Goal: Task Accomplishment & Management: Complete application form

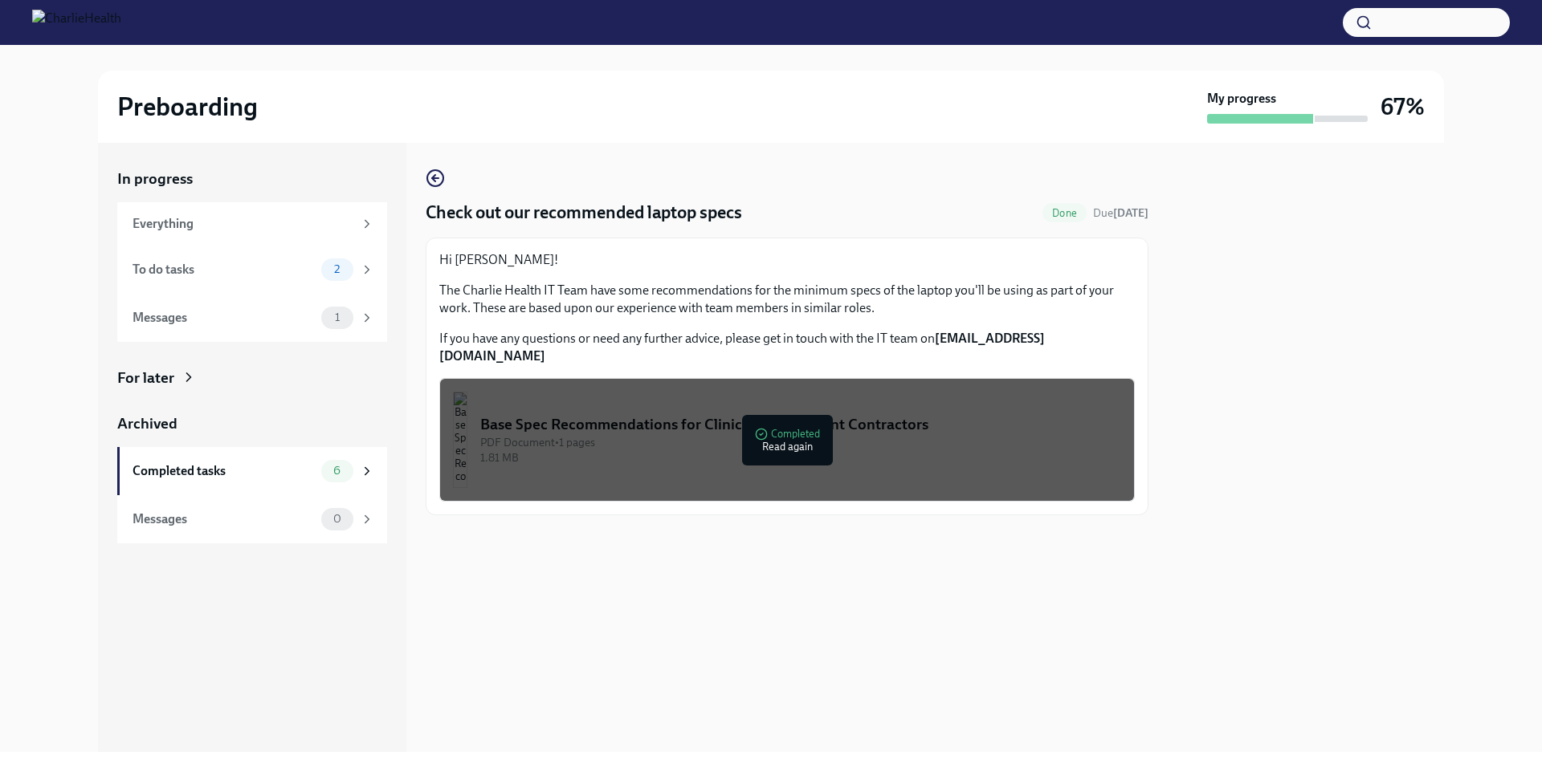
click at [791, 435] on div "PDF Document • 1 pages" at bounding box center [800, 442] width 641 height 15
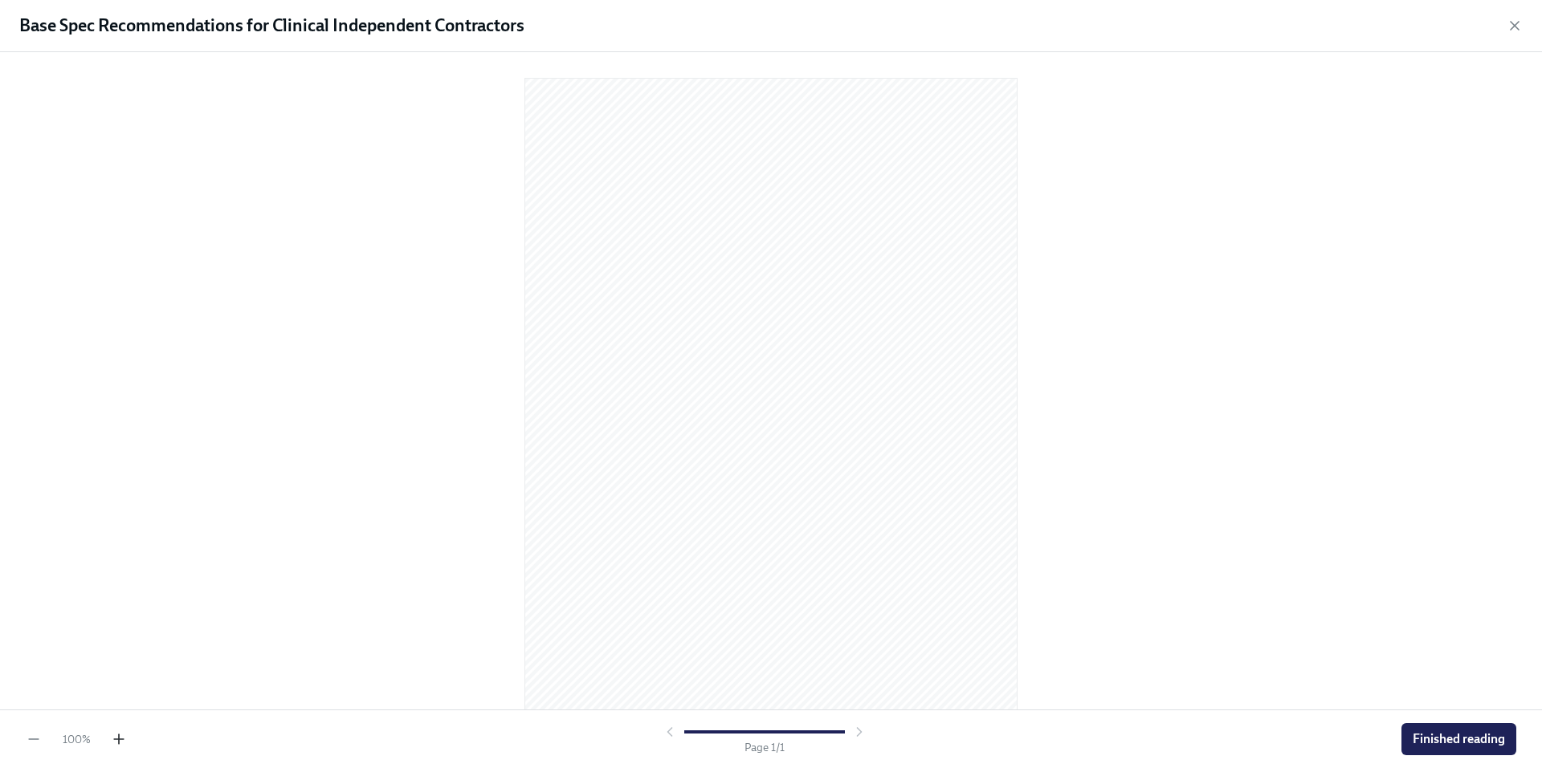
click at [117, 741] on icon "button" at bounding box center [119, 740] width 16 height 16
click at [117, 740] on icon "button" at bounding box center [119, 740] width 16 height 16
click at [1447, 735] on span "Finished reading" at bounding box center [1458, 740] width 92 height 16
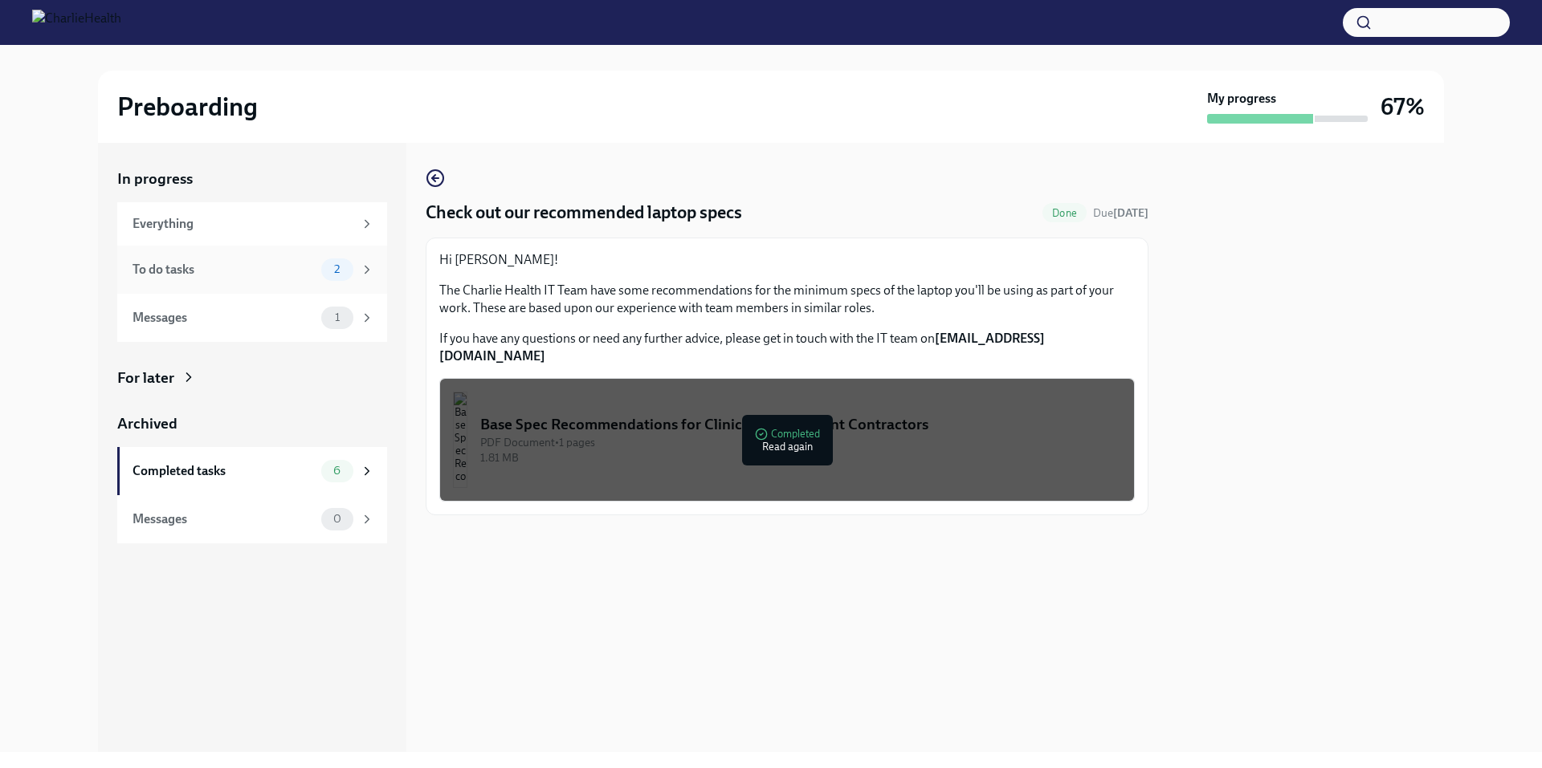
click at [163, 263] on div "To do tasks" at bounding box center [223, 270] width 182 height 18
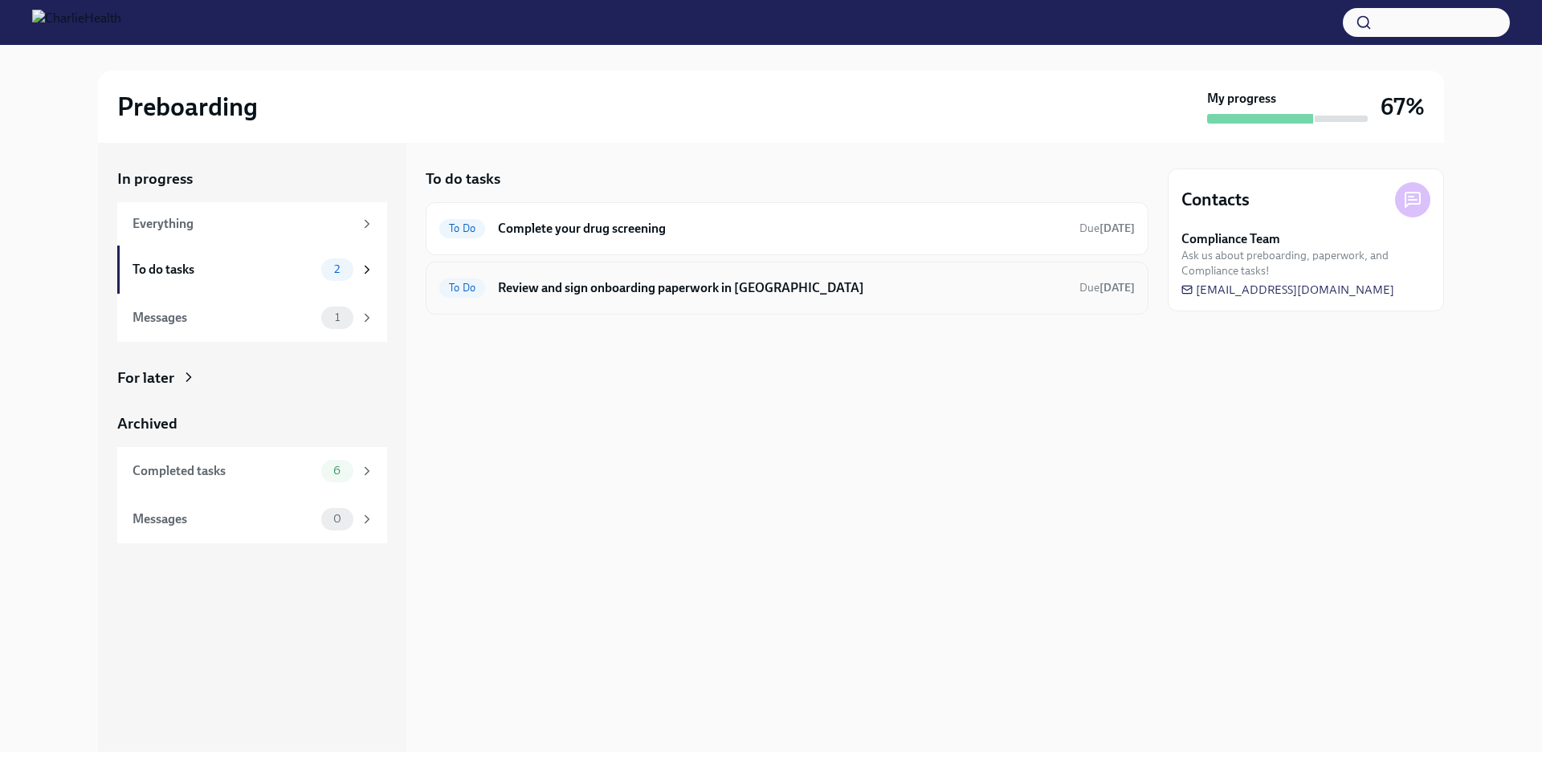
click at [618, 290] on h6 "Review and sign onboarding paperwork in [GEOGRAPHIC_DATA]" at bounding box center [782, 288] width 569 height 18
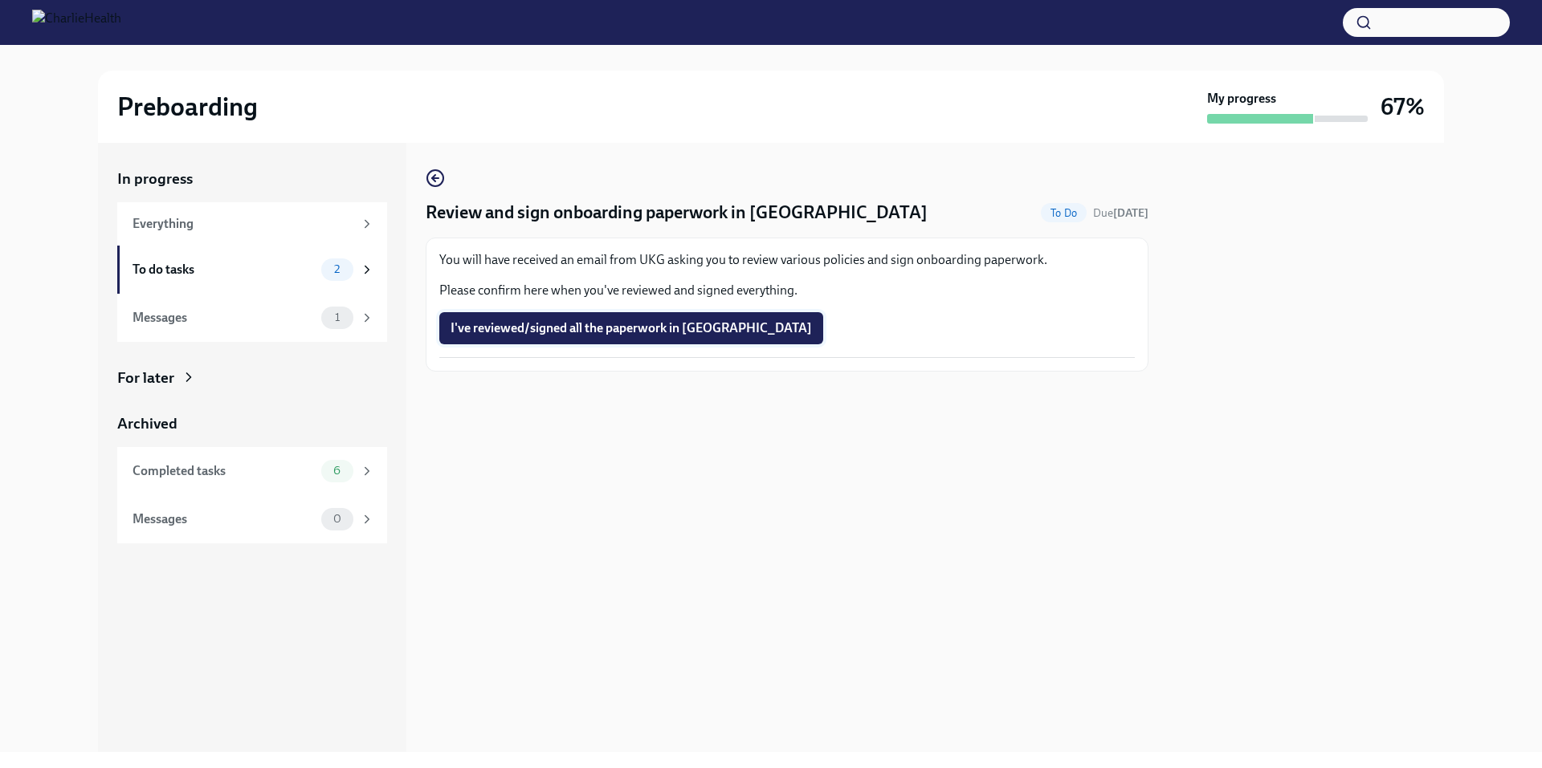
click at [642, 328] on span "I've reviewed/signed all the paperwork in [GEOGRAPHIC_DATA]" at bounding box center [630, 328] width 361 height 16
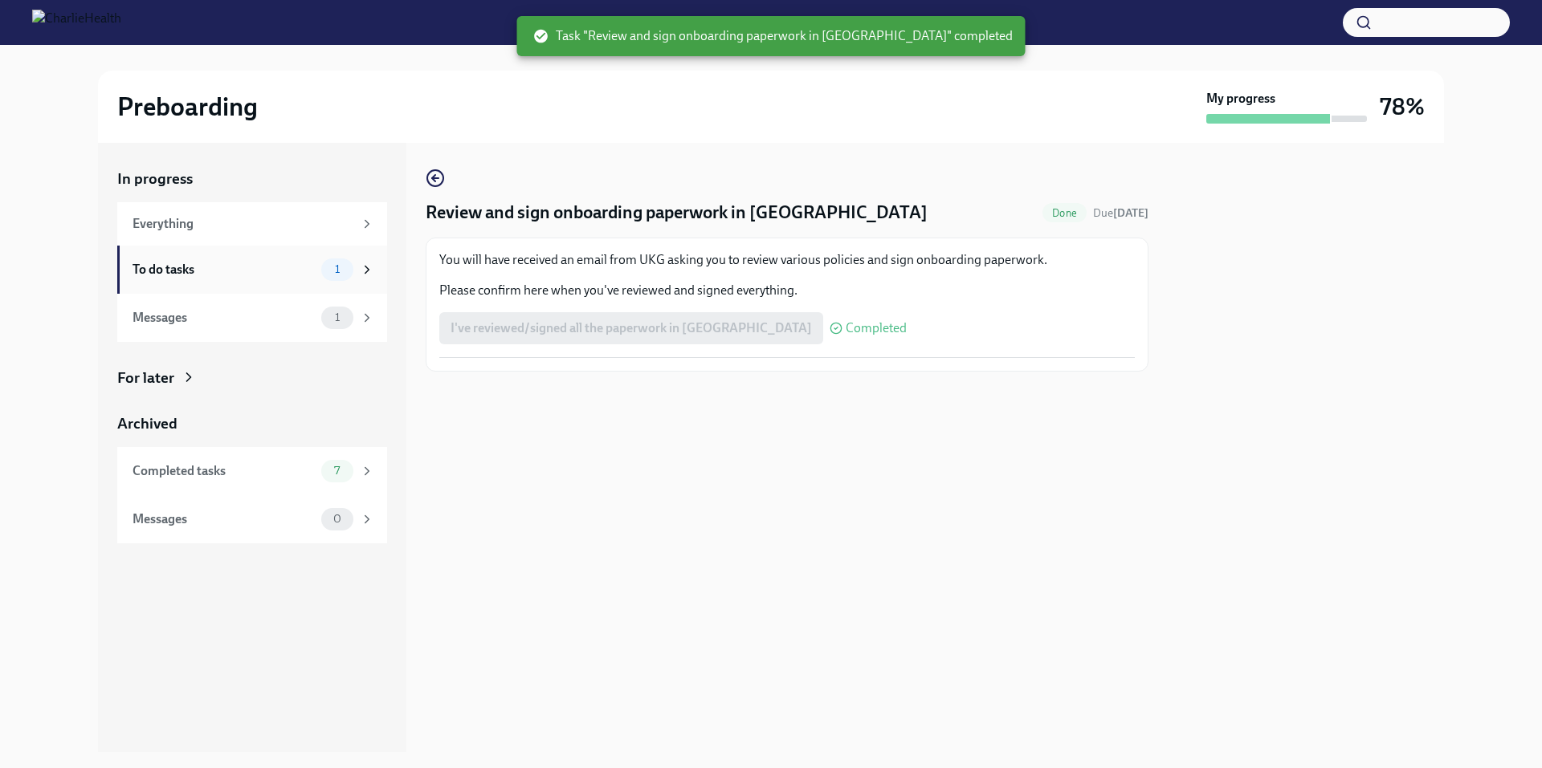
click at [168, 264] on div "To do tasks" at bounding box center [223, 270] width 182 height 18
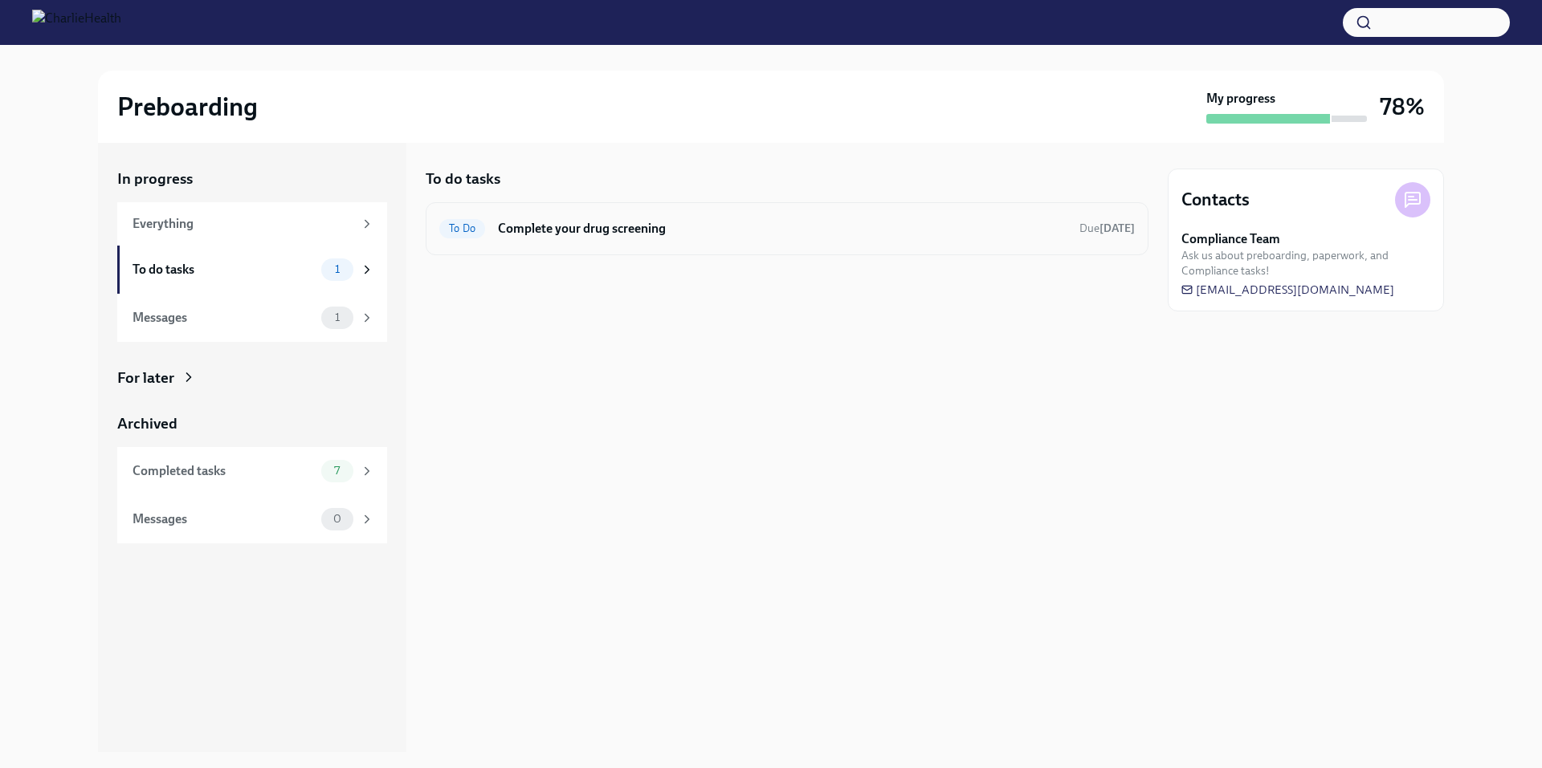
click at [817, 227] on h6 "Complete your drug screening" at bounding box center [782, 229] width 569 height 18
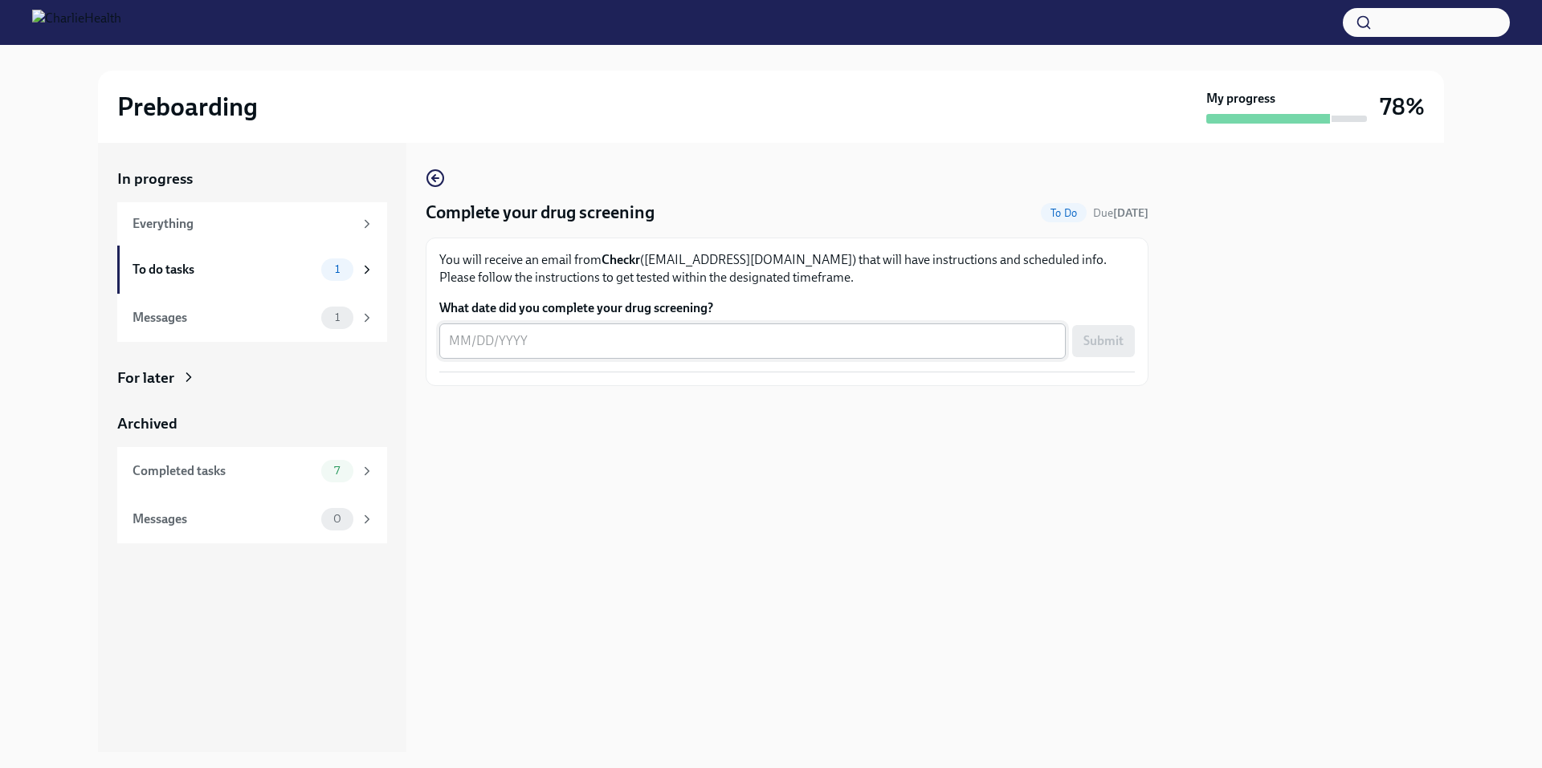
click at [472, 342] on textarea "What date did you complete your drug screening?" at bounding box center [752, 341] width 607 height 19
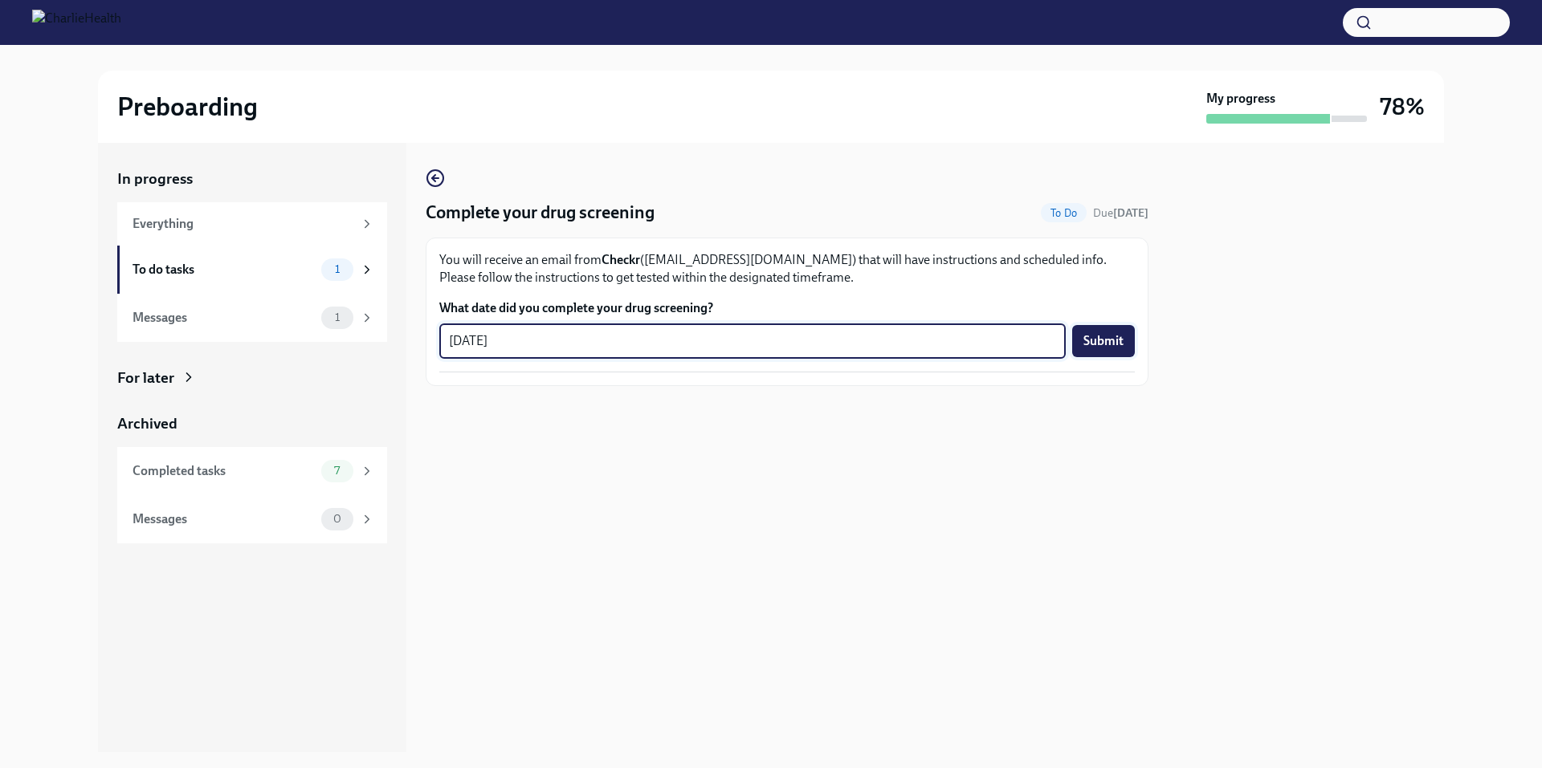
type textarea "[DATE]"
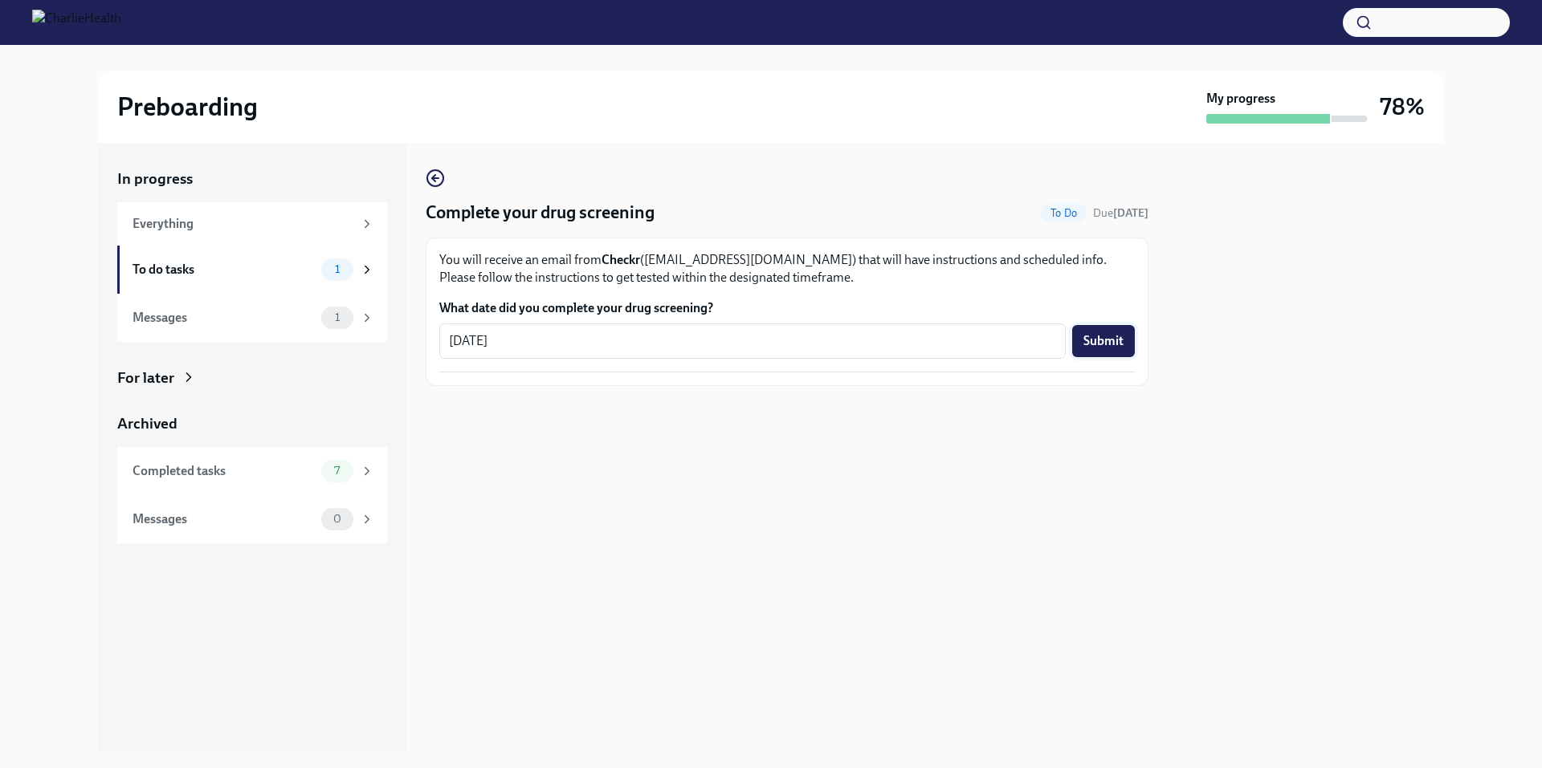
click at [1112, 336] on span "Submit" at bounding box center [1103, 341] width 40 height 16
click at [171, 312] on div "Messages" at bounding box center [223, 318] width 182 height 18
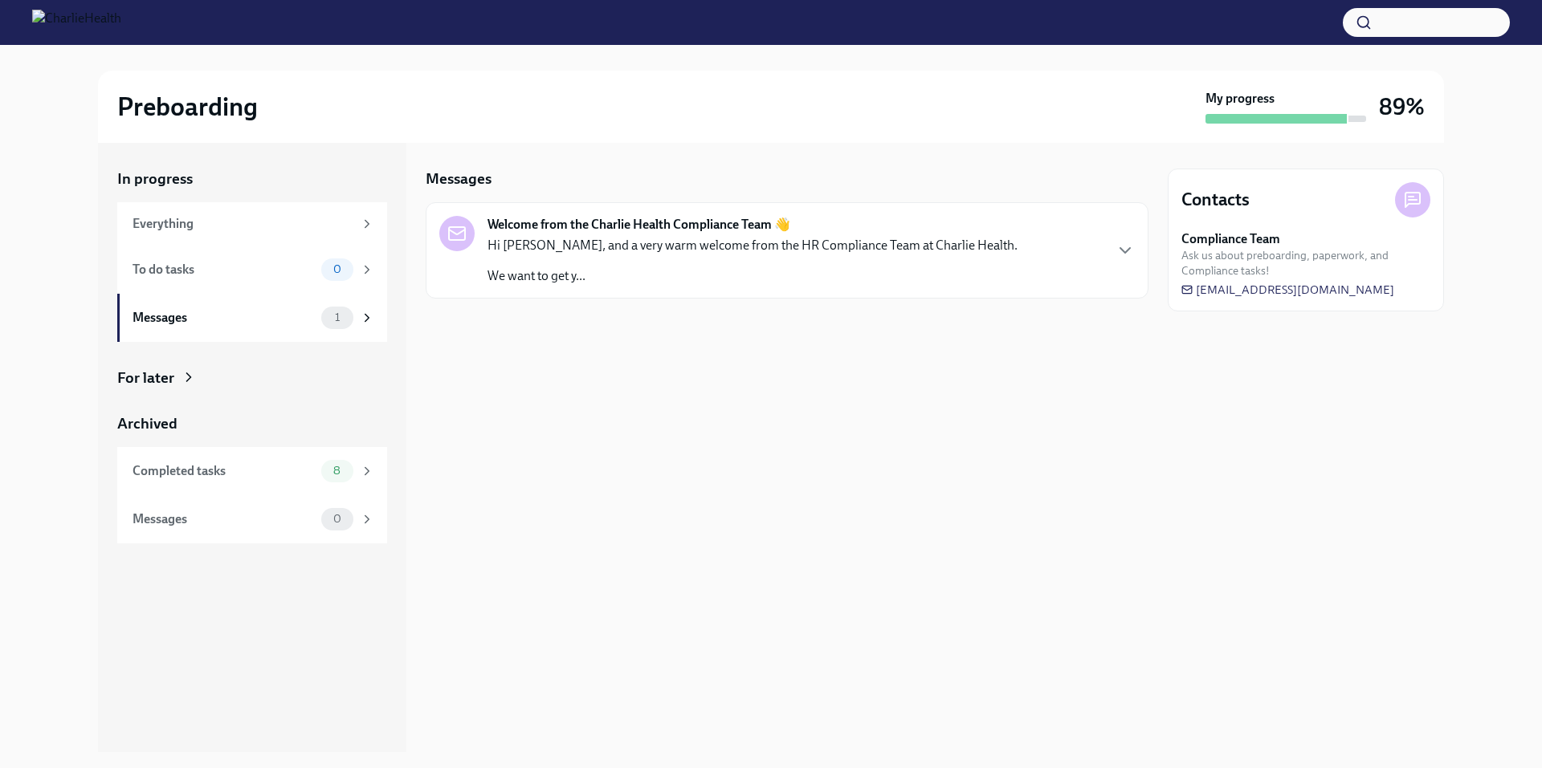
click at [685, 254] on p "Hi [PERSON_NAME], and a very warm welcome from the HR Compliance Team at Charli…" at bounding box center [752, 246] width 530 height 18
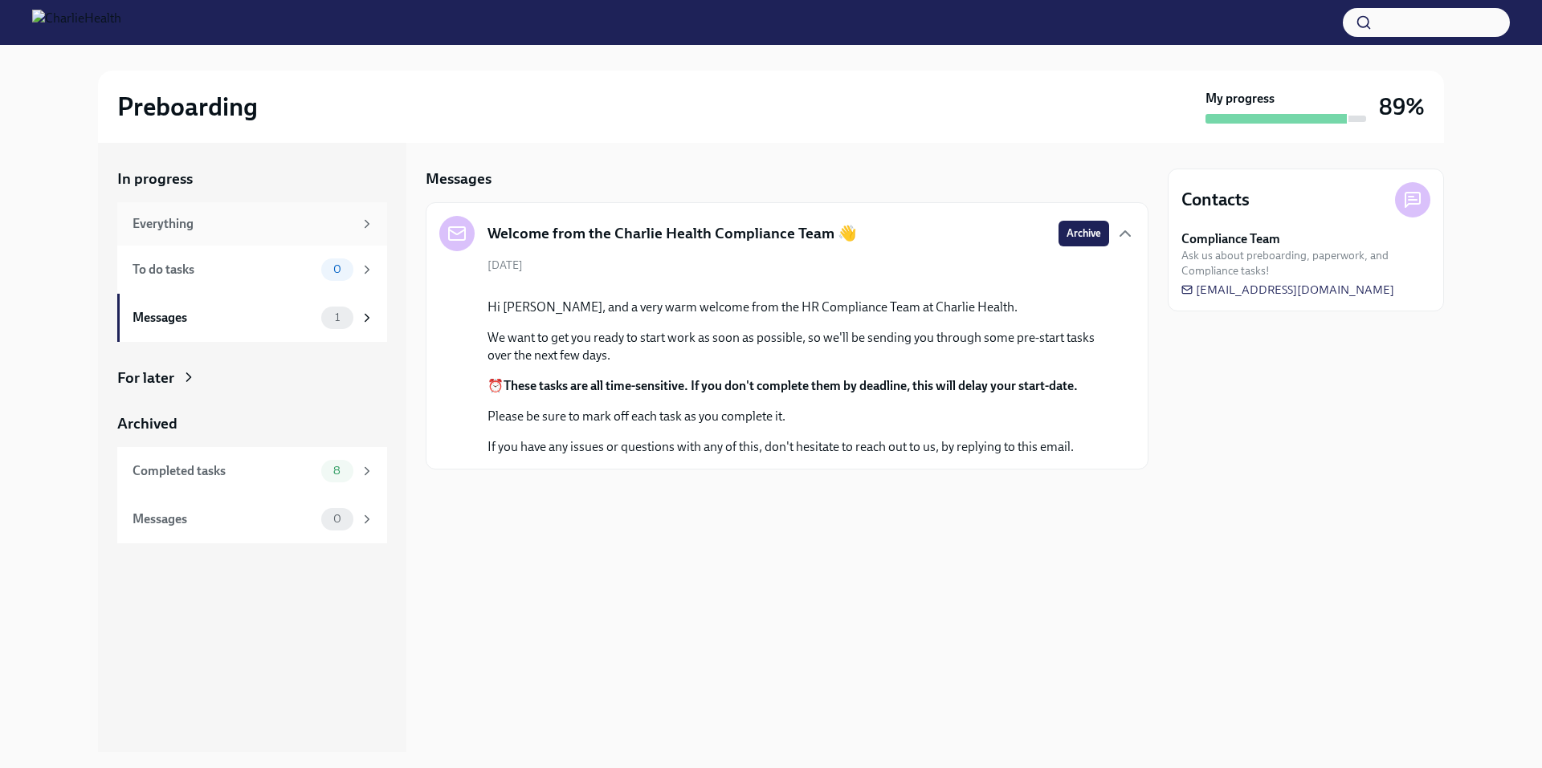
click at [356, 216] on div "Everything" at bounding box center [253, 224] width 242 height 18
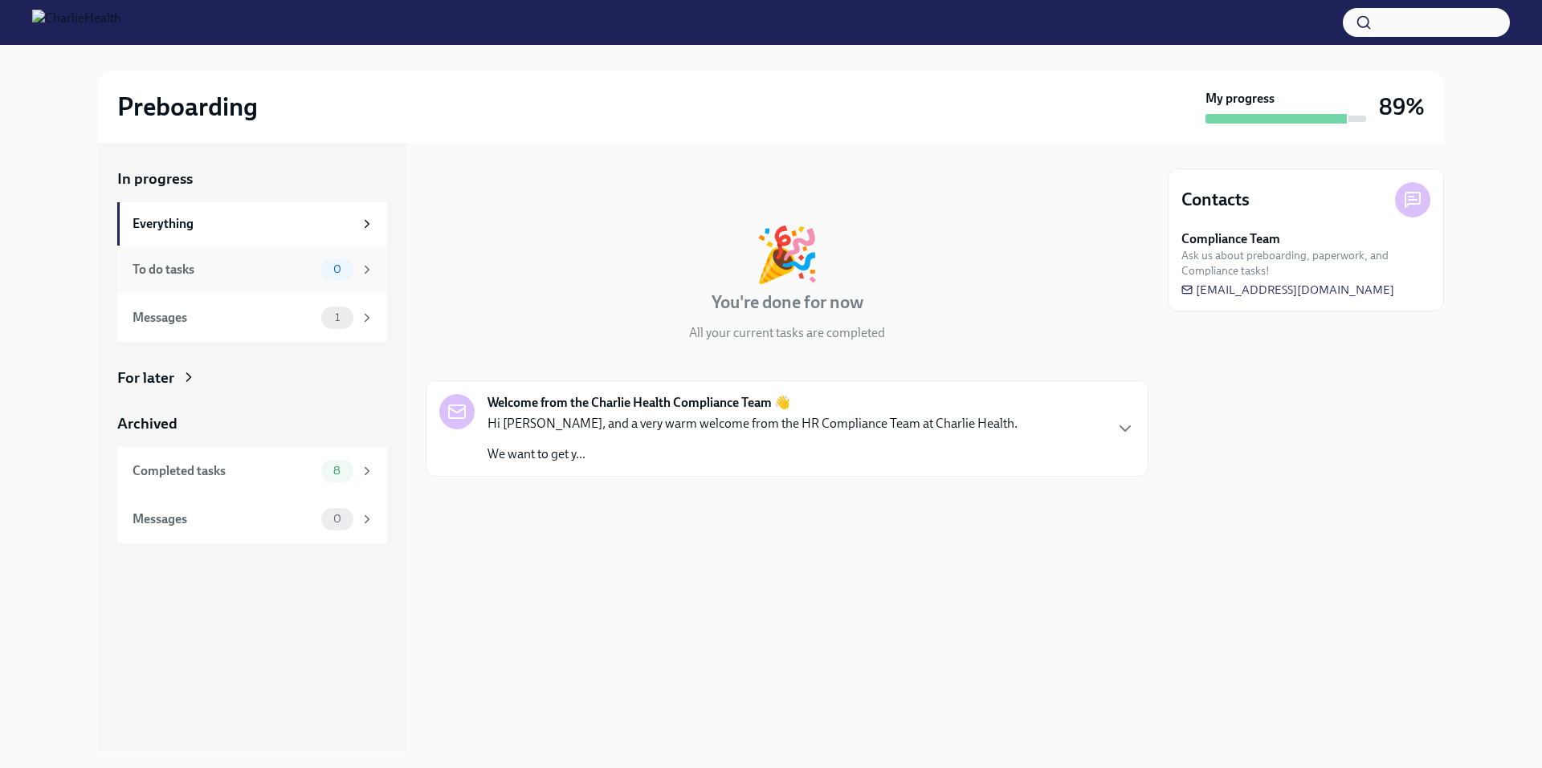
click at [153, 263] on div "To do tasks" at bounding box center [223, 270] width 182 height 18
